Goal: Find specific page/section: Find specific page/section

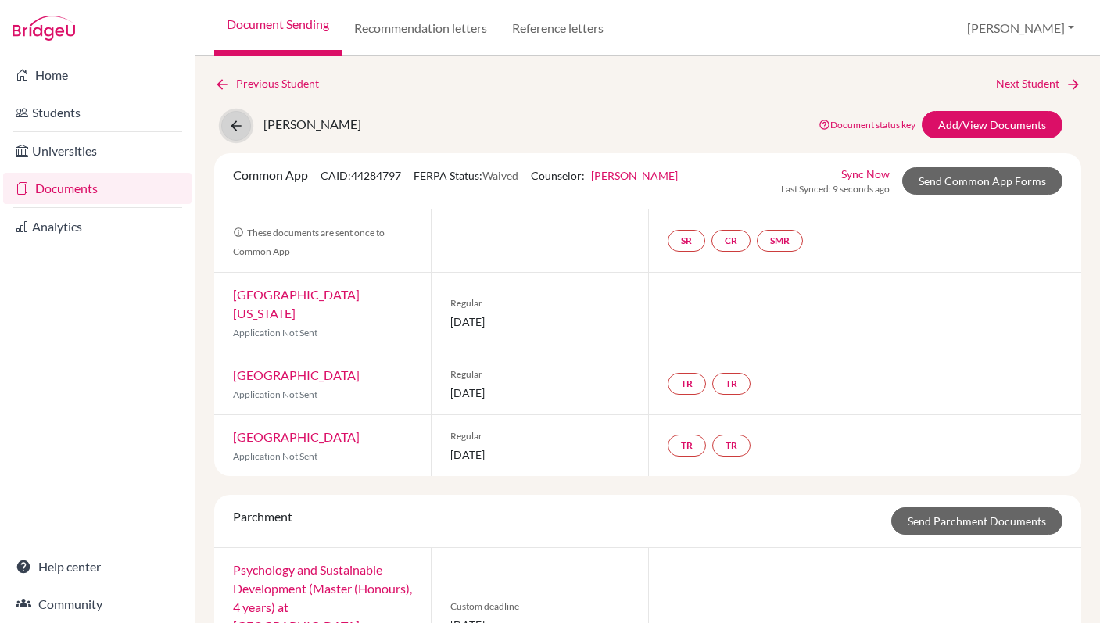
click at [235, 123] on icon at bounding box center [236, 126] width 16 height 16
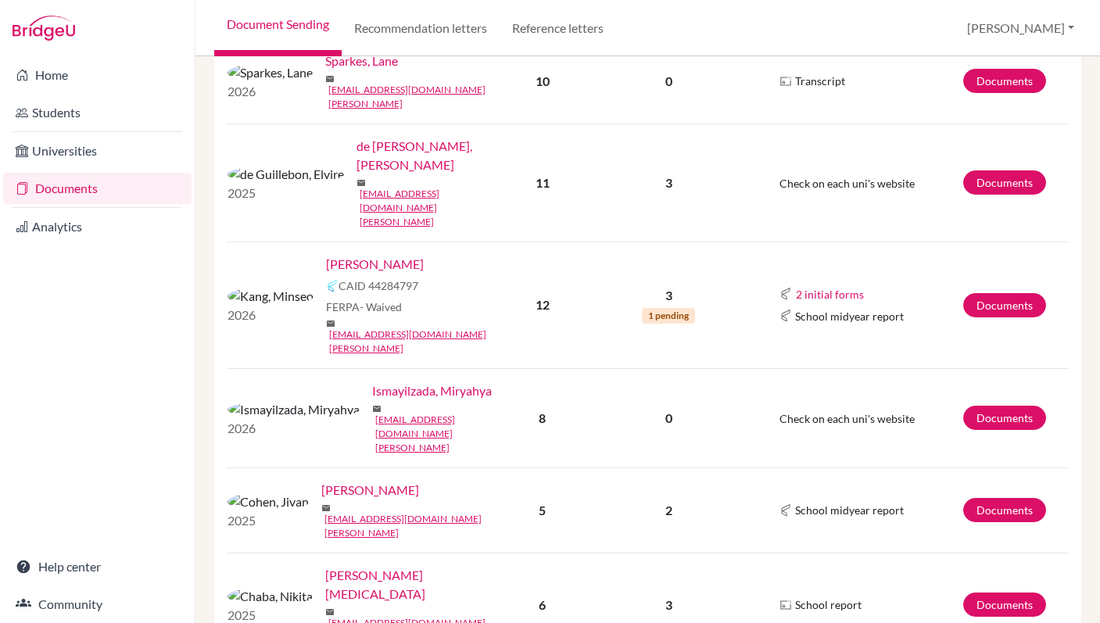
scroll to position [674, 0]
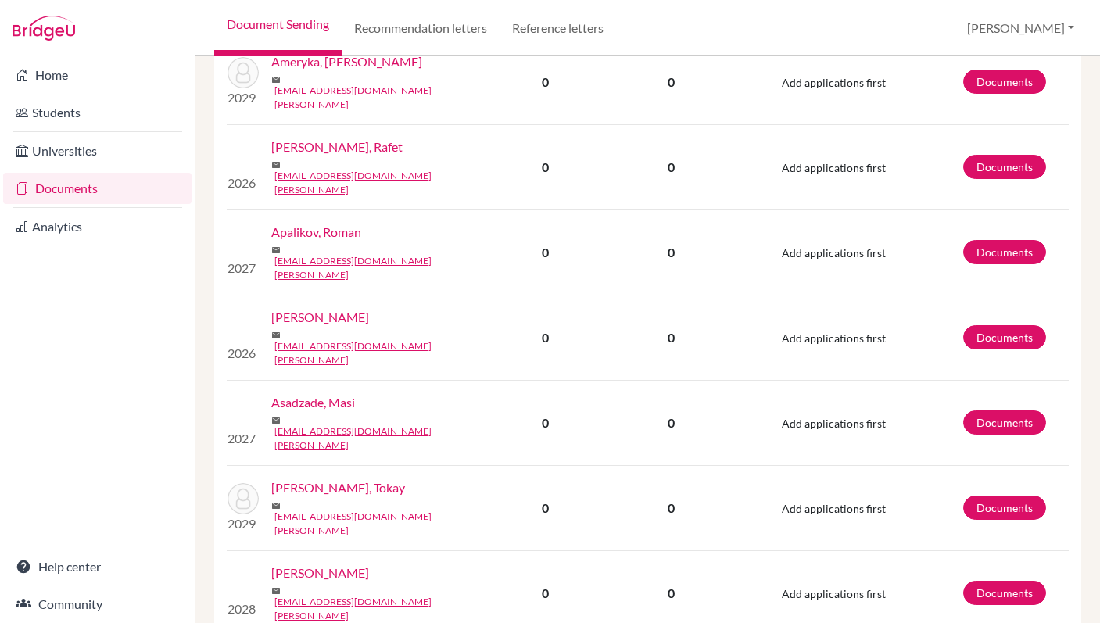
scroll to position [1348, 0]
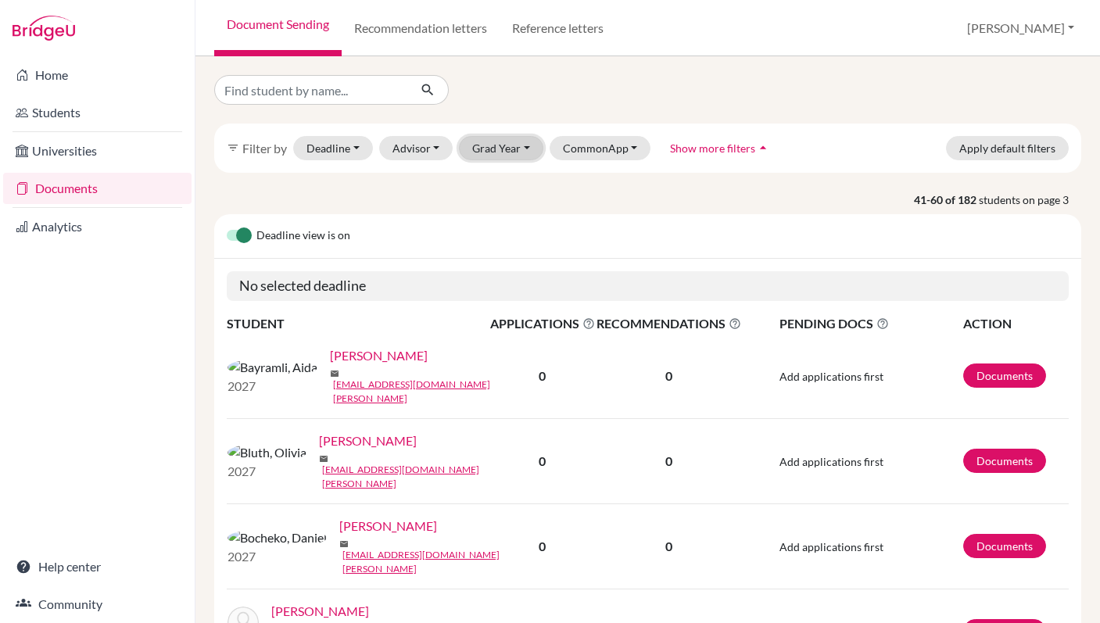
click at [528, 148] on button "Grad Year" at bounding box center [501, 148] width 84 height 24
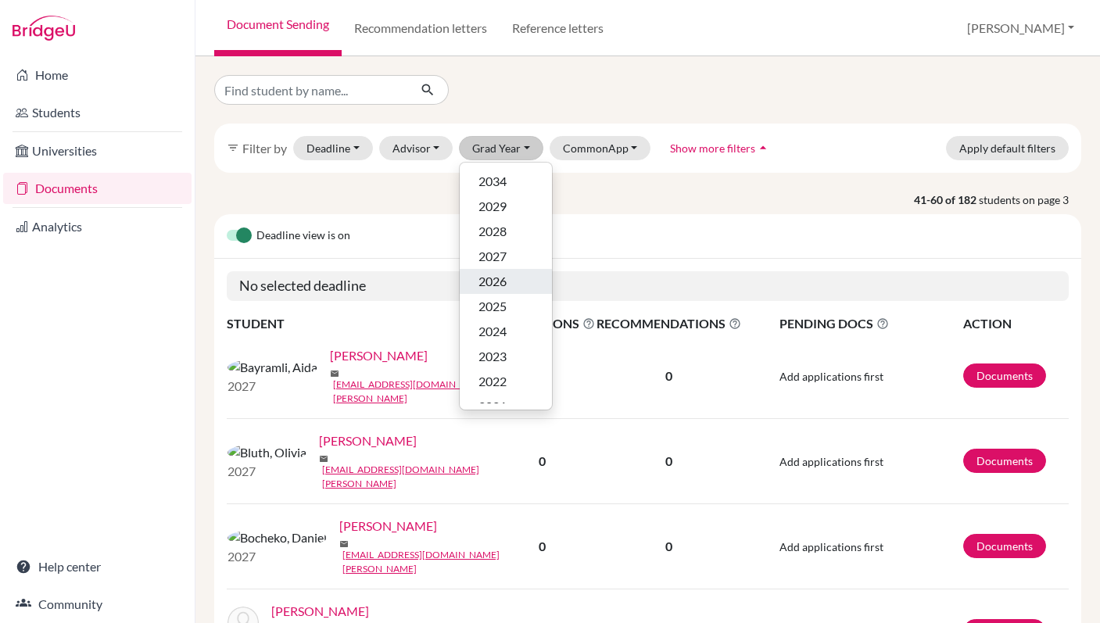
click at [505, 293] on button "2026" at bounding box center [506, 281] width 92 height 25
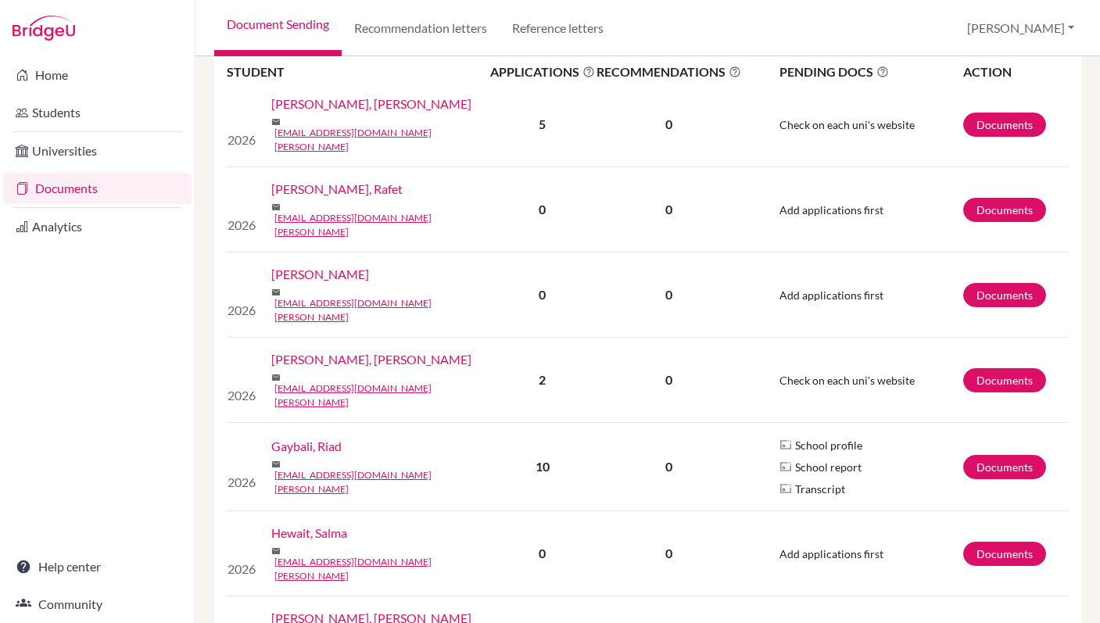
scroll to position [2196, 0]
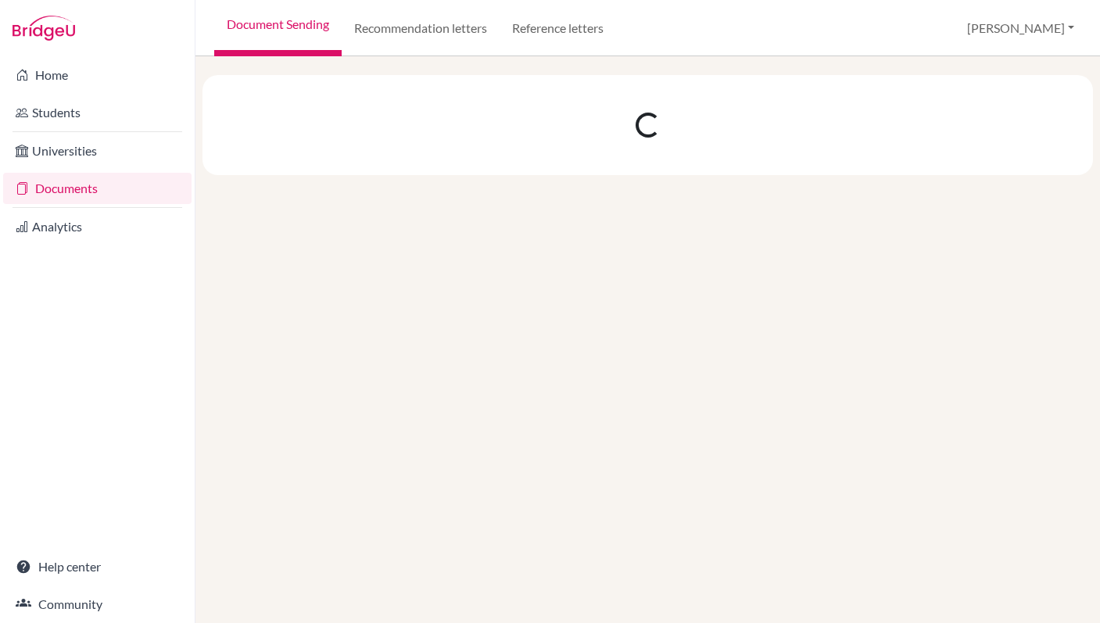
scroll to position [0, 0]
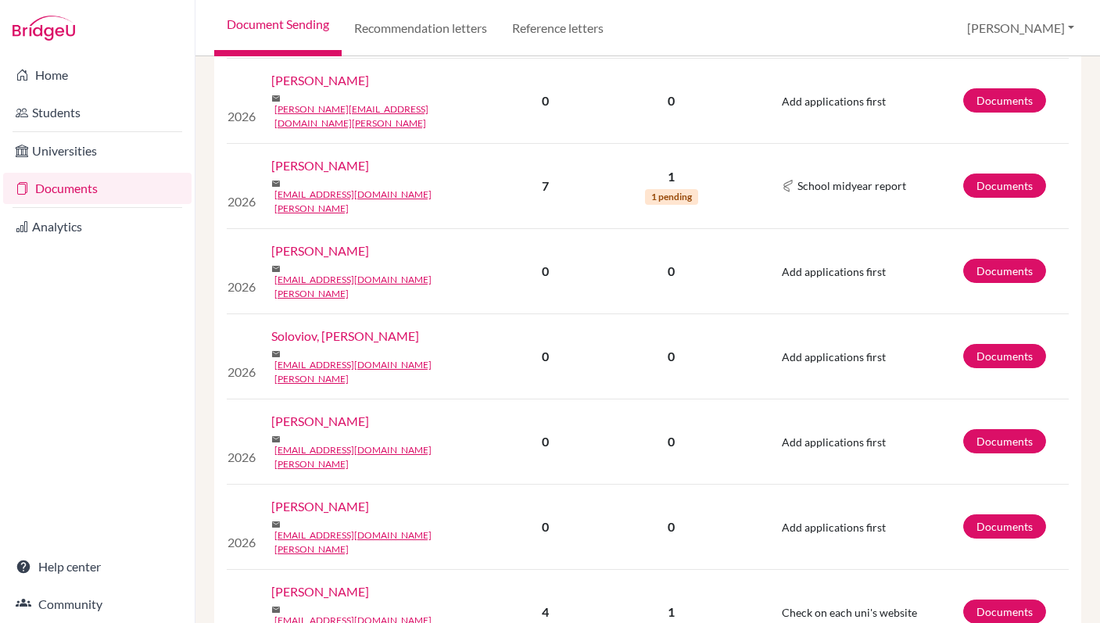
scroll to position [520, 0]
